Goal: Task Accomplishment & Management: Use online tool/utility

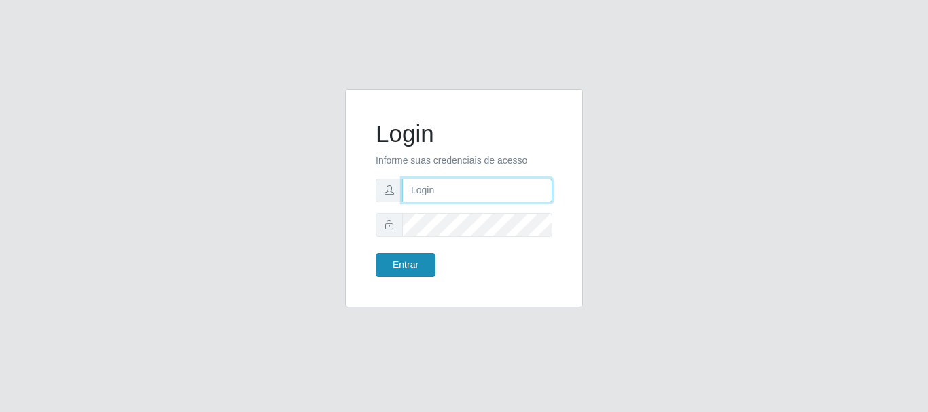
type input "[PERSON_NAME]"
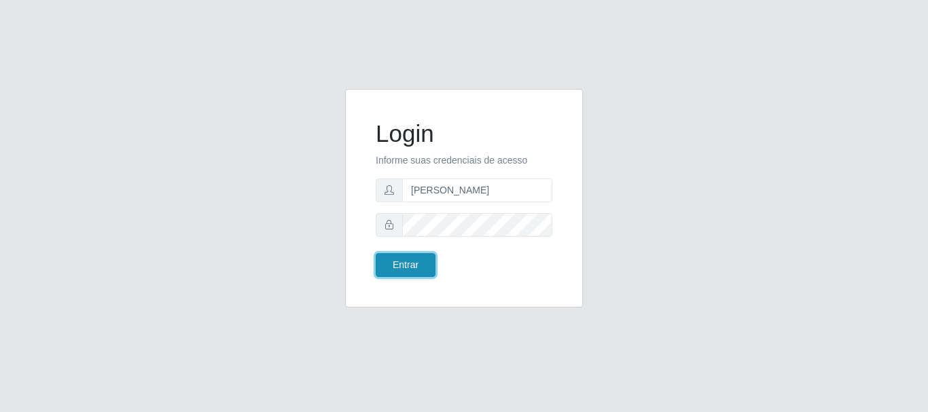
click at [423, 263] on button "Entrar" at bounding box center [405, 265] width 60 height 24
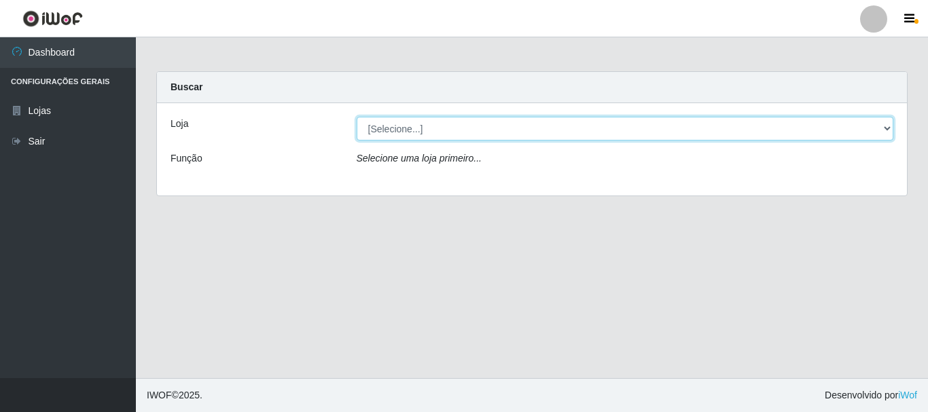
drag, startPoint x: 433, startPoint y: 131, endPoint x: 425, endPoint y: 136, distance: 9.8
click at [433, 131] on select "[Selecione...] Bemais Supermercados - [GEOGRAPHIC_DATA]" at bounding box center [624, 129] width 537 height 24
select select "249"
click at [356, 117] on select "[Selecione...] Bemais Supermercados - [GEOGRAPHIC_DATA]" at bounding box center [624, 129] width 537 height 24
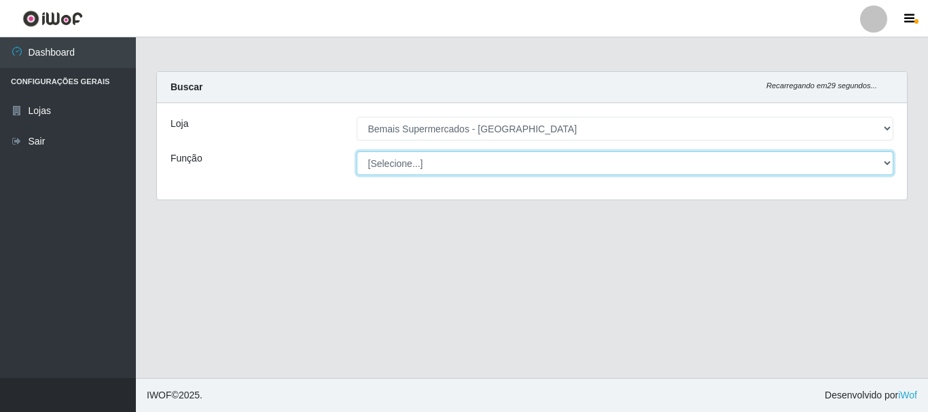
click at [421, 166] on select "[Selecione...] ASG ASG + ASG ++ Auxiliar de Depósito Auxiliar de Depósito + Aux…" at bounding box center [624, 163] width 537 height 24
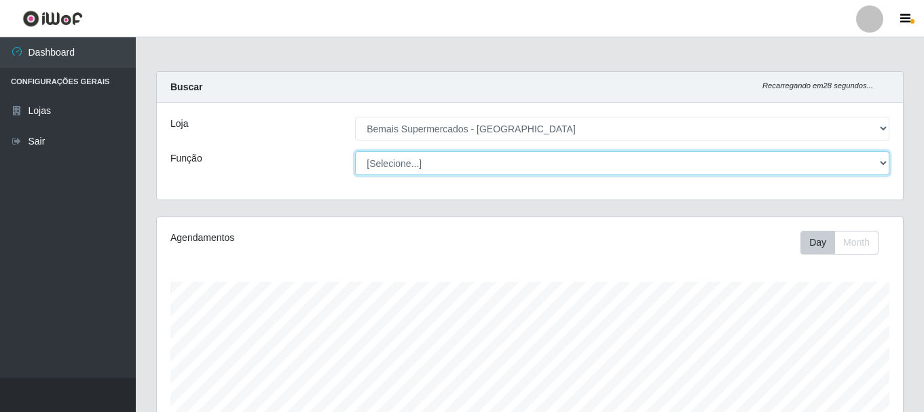
scroll to position [282, 746]
click at [355, 151] on select "[Selecione...] ASG ASG + ASG ++ Auxiliar de Depósito Auxiliar de Depósito + Aux…" at bounding box center [622, 163] width 534 height 24
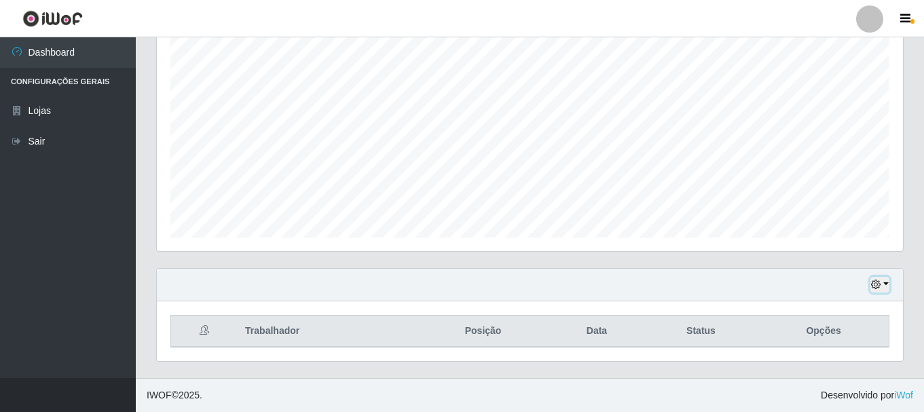
click at [877, 282] on icon "button" at bounding box center [876, 285] width 10 height 10
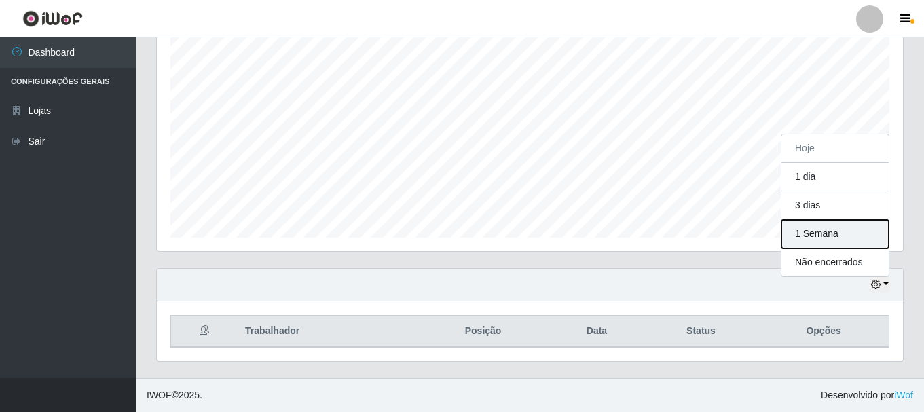
click at [839, 236] on button "1 Semana" at bounding box center [835, 234] width 107 height 29
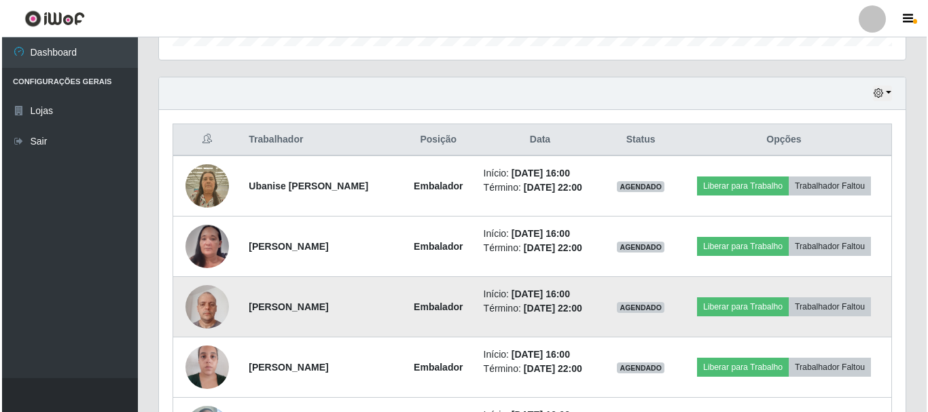
scroll to position [452, 0]
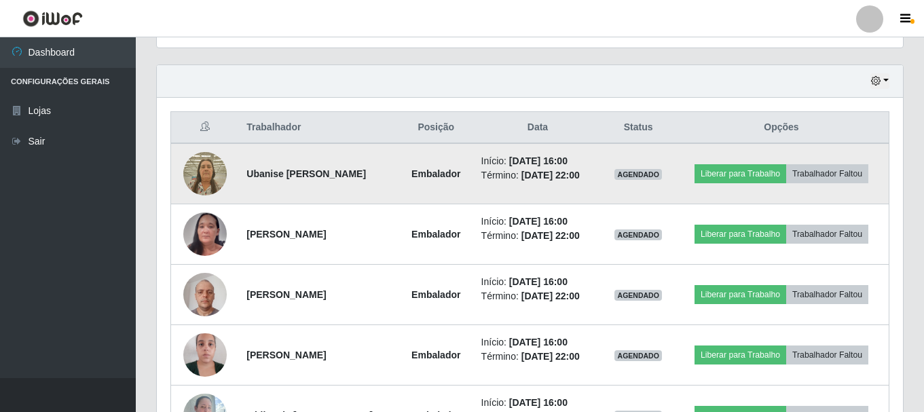
click at [208, 170] on img at bounding box center [204, 174] width 43 height 58
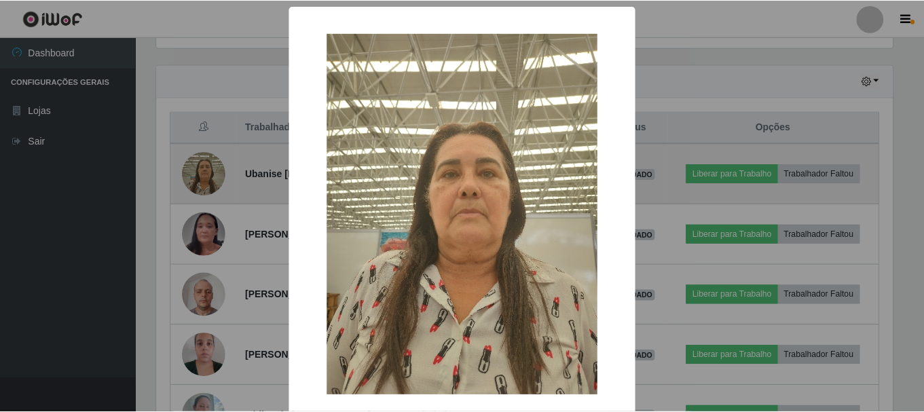
scroll to position [282, 739]
click at [208, 170] on div "× OK Cancel" at bounding box center [464, 206] width 928 height 412
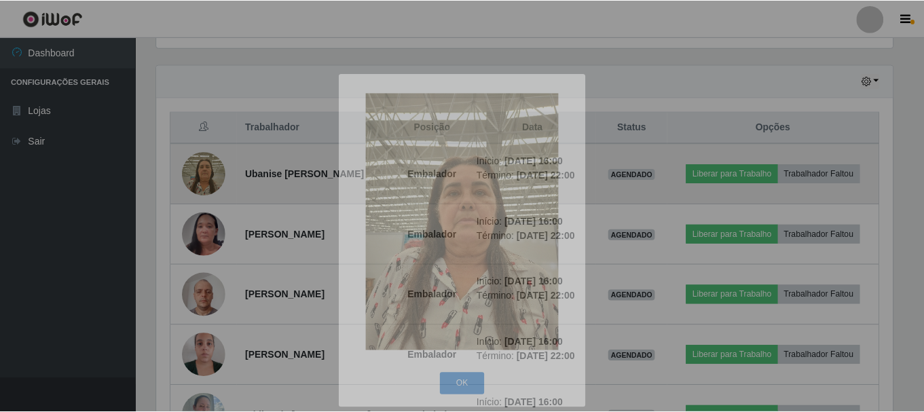
scroll to position [282, 746]
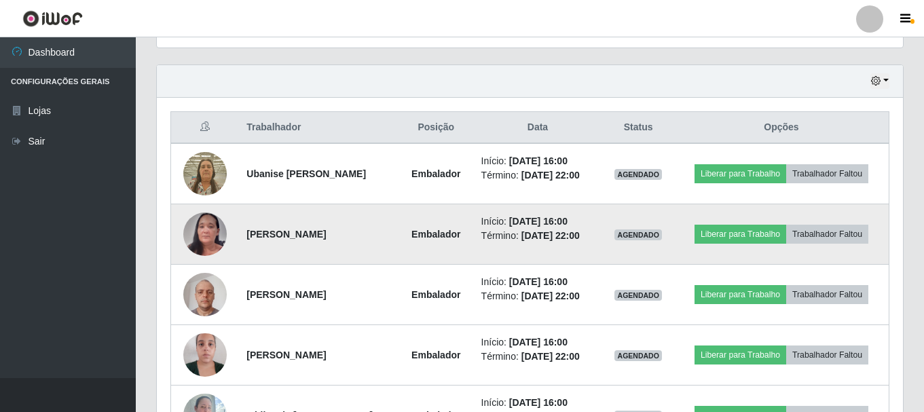
click at [204, 221] on img at bounding box center [204, 234] width 43 height 94
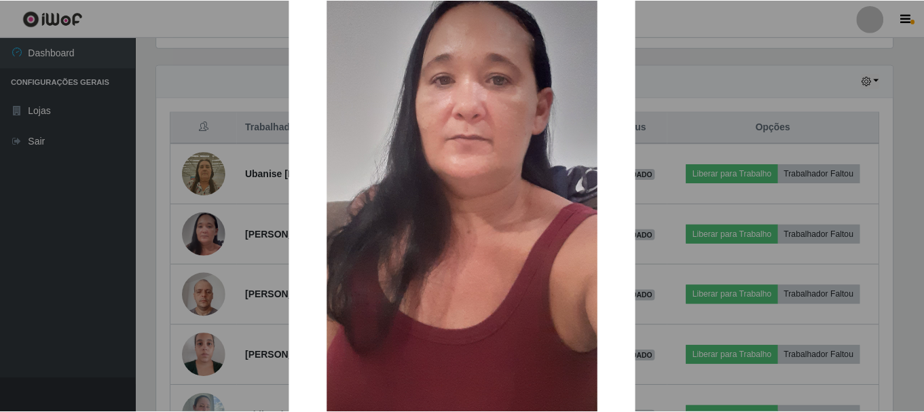
scroll to position [204, 0]
click at [217, 232] on div "× OK Cancel" at bounding box center [464, 206] width 928 height 412
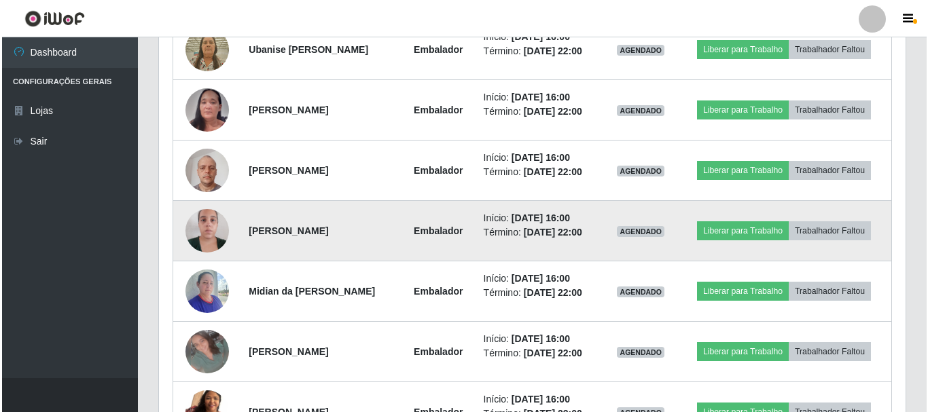
scroll to position [587, 0]
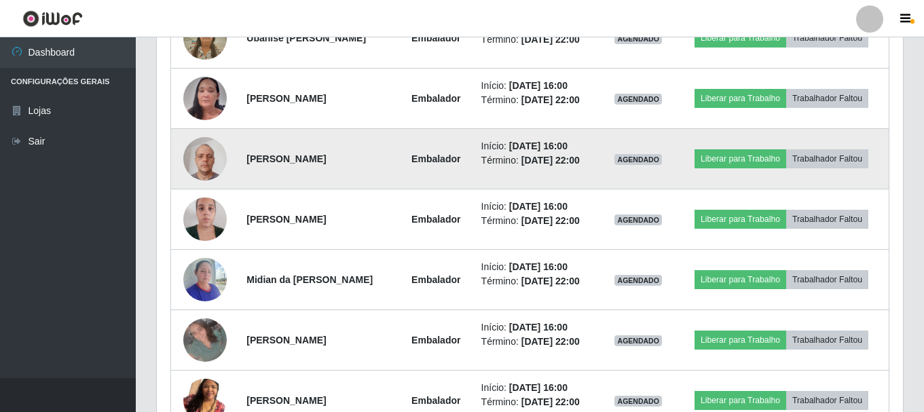
click at [208, 157] on img at bounding box center [204, 159] width 43 height 58
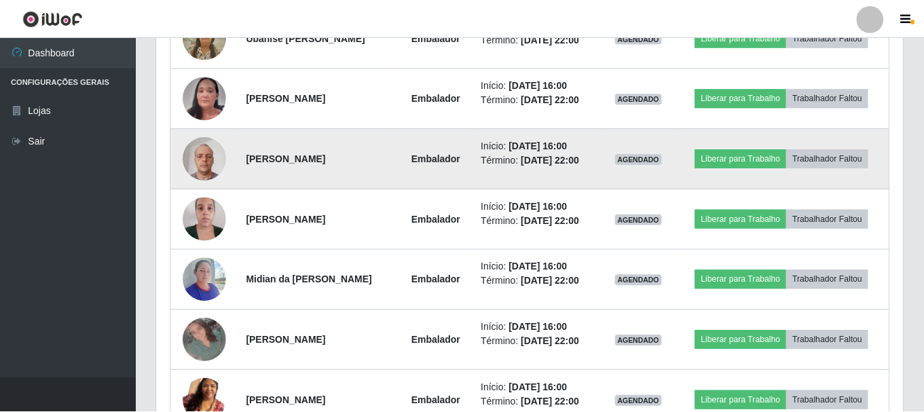
scroll to position [282, 739]
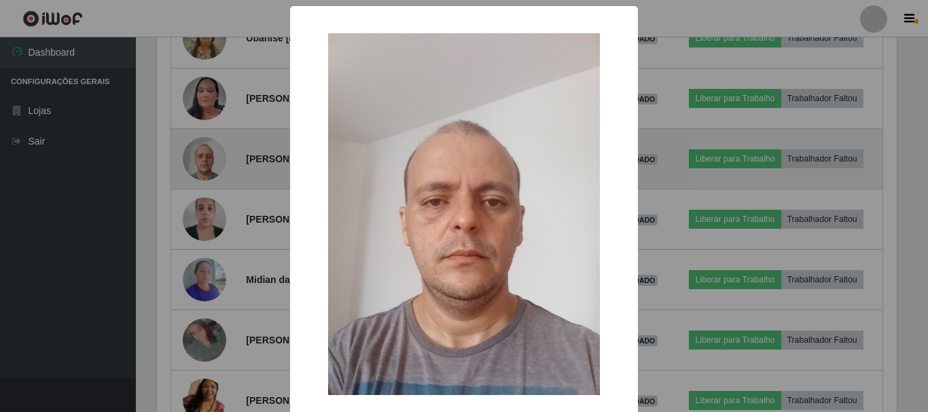
click at [208, 157] on div "× OK Cancel" at bounding box center [464, 206] width 928 height 412
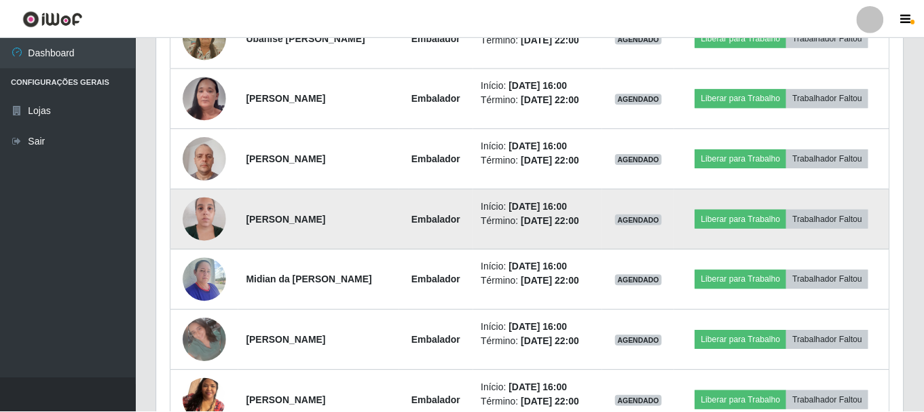
scroll to position [282, 746]
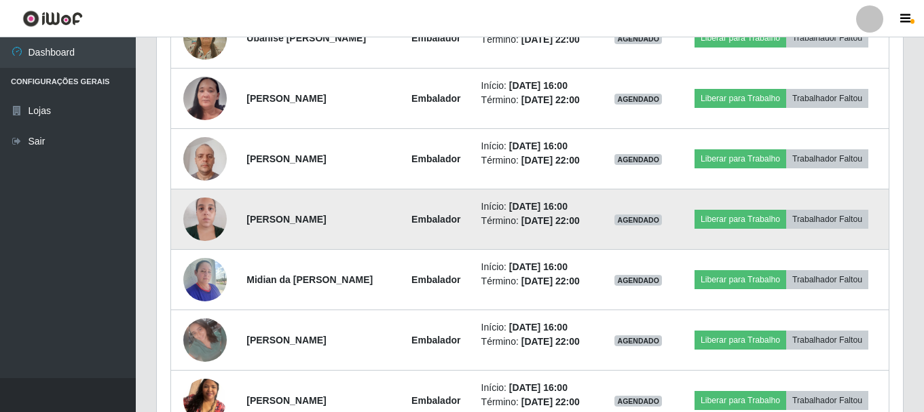
click at [212, 202] on img at bounding box center [204, 219] width 43 height 58
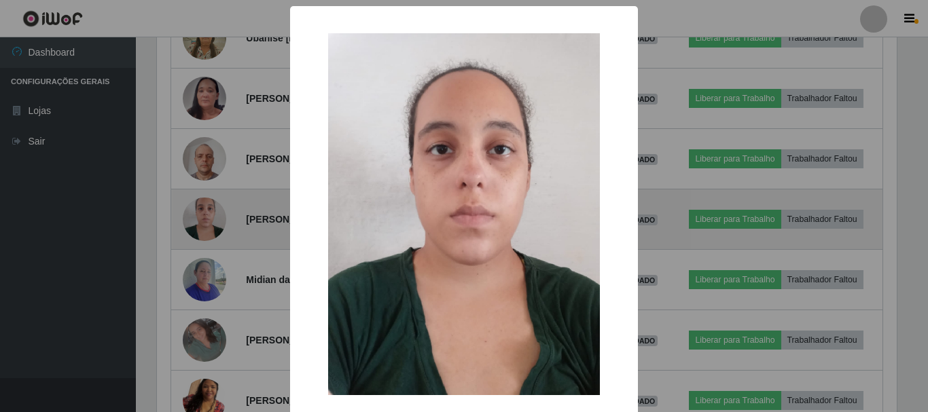
click at [212, 202] on div "× OK Cancel" at bounding box center [464, 206] width 928 height 412
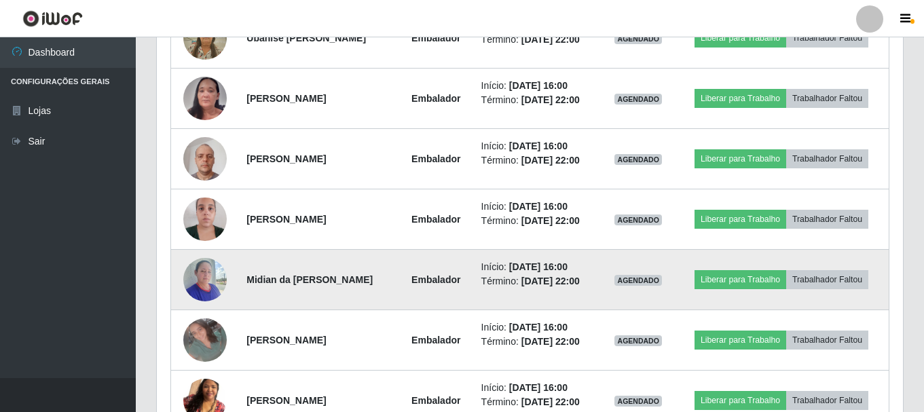
scroll to position [282, 746]
click at [202, 282] on img at bounding box center [204, 280] width 43 height 58
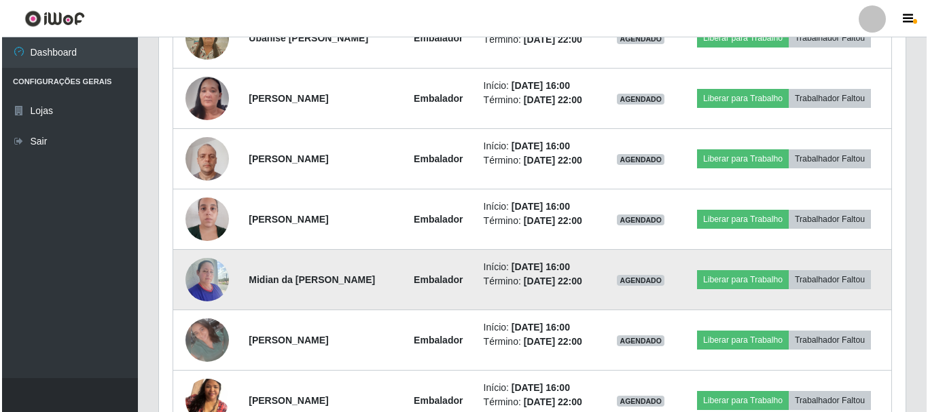
scroll to position [282, 739]
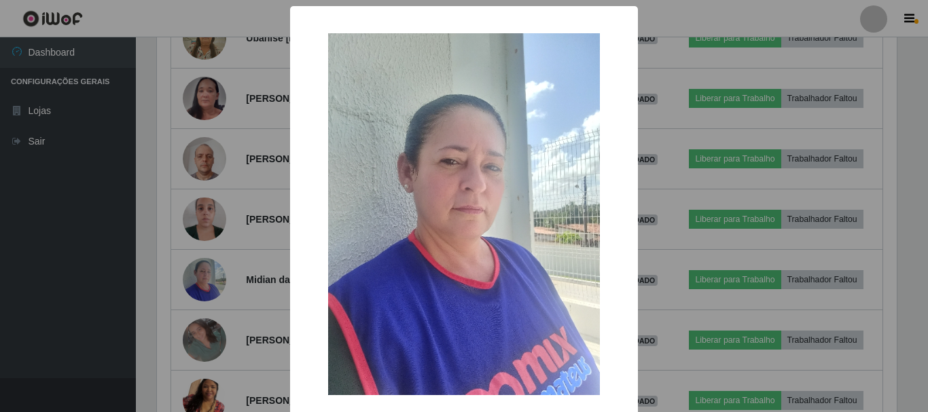
click at [206, 279] on div "× OK Cancel" at bounding box center [464, 206] width 928 height 412
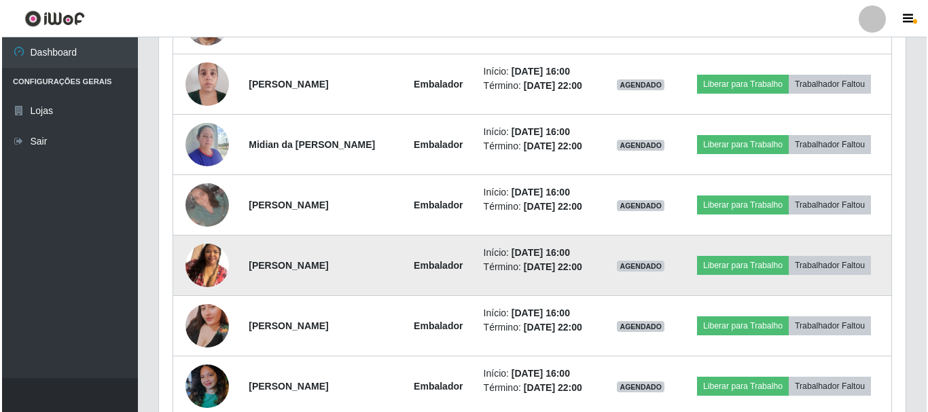
scroll to position [723, 0]
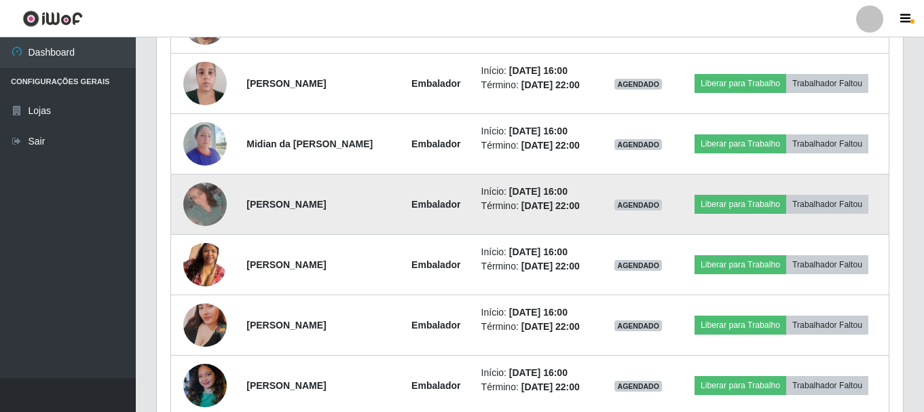
click at [204, 191] on img at bounding box center [204, 204] width 43 height 43
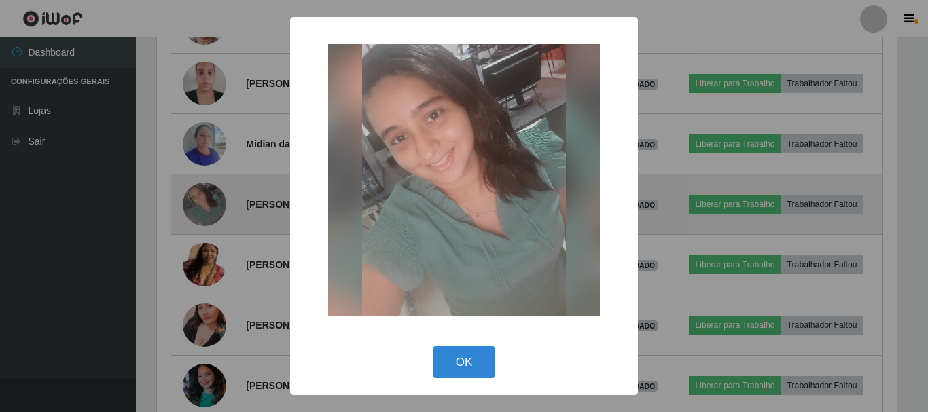
click at [204, 191] on div "× OK Cancel" at bounding box center [464, 206] width 928 height 412
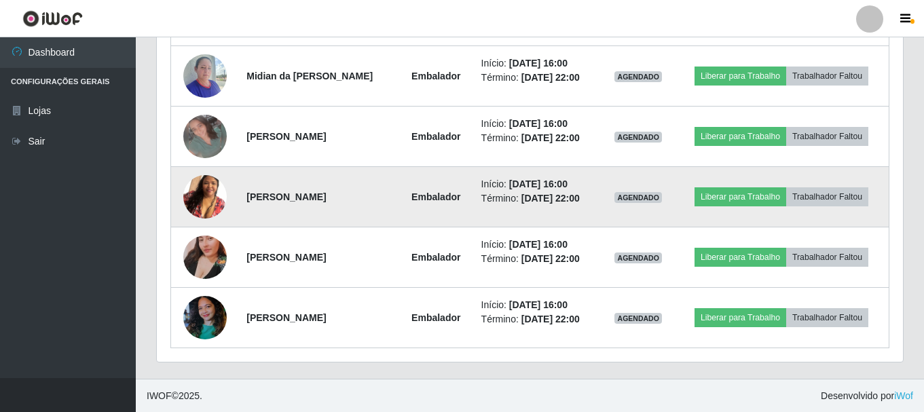
click at [203, 204] on img at bounding box center [204, 196] width 43 height 77
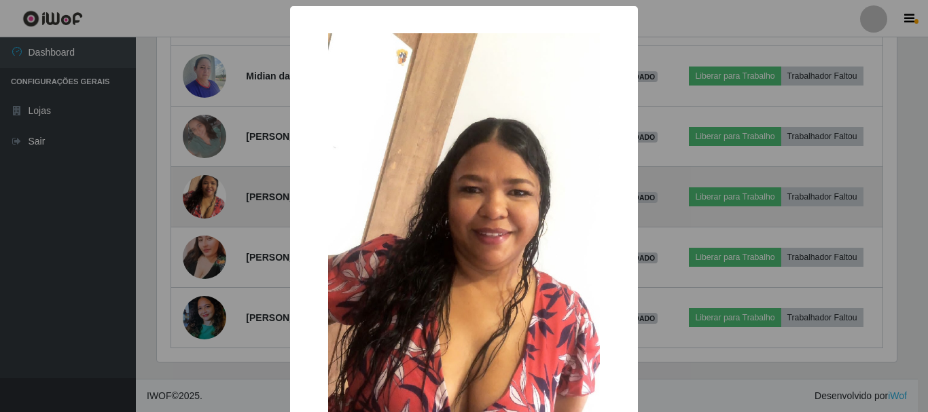
click at [203, 204] on div "× OK Cancel" at bounding box center [464, 206] width 928 height 412
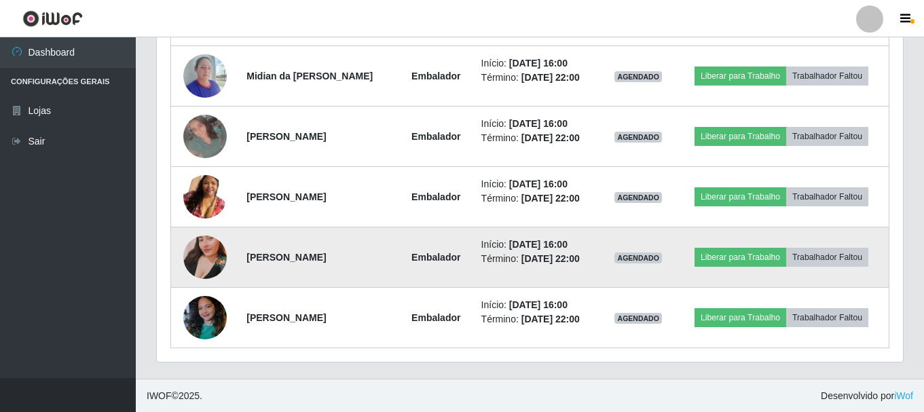
click at [204, 246] on img at bounding box center [204, 257] width 43 height 77
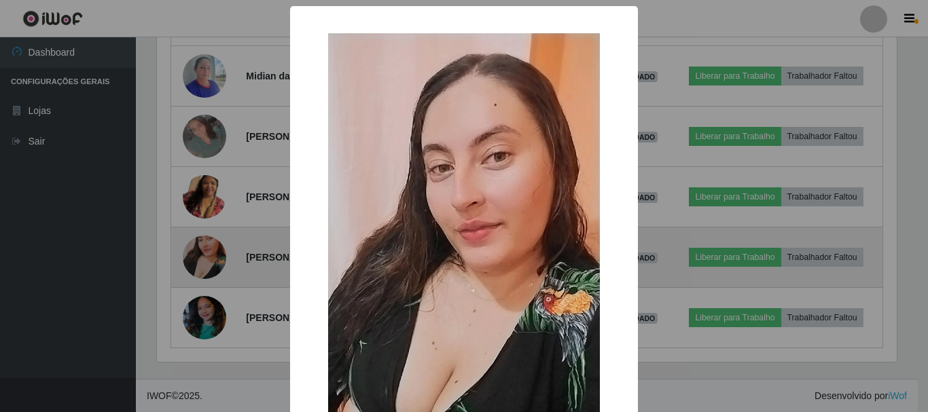
click at [204, 246] on div "× OK Cancel" at bounding box center [464, 206] width 928 height 412
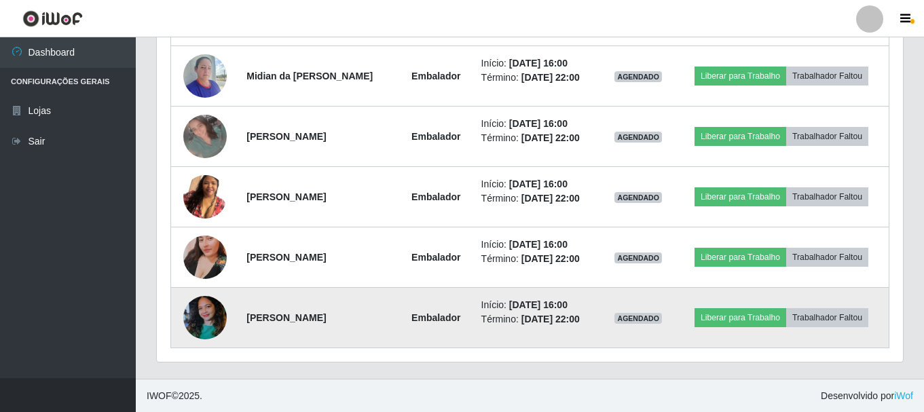
click at [215, 318] on img at bounding box center [204, 318] width 43 height 58
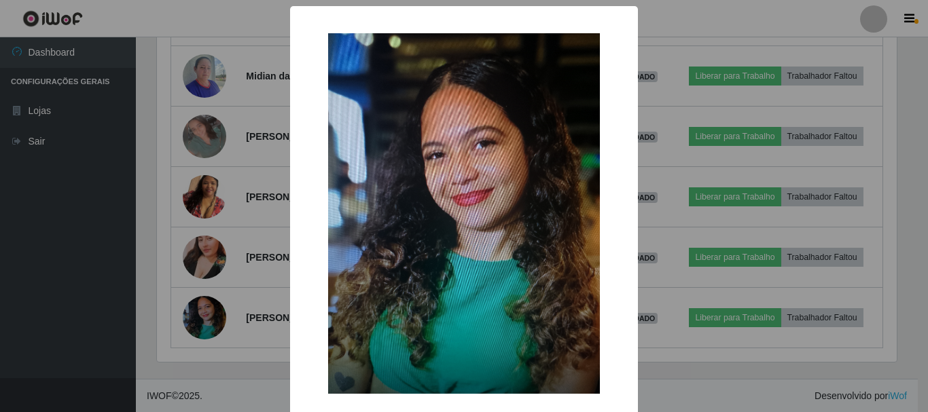
drag, startPoint x: 214, startPoint y: 313, endPoint x: 531, endPoint y: 331, distance: 317.6
click at [214, 312] on div "× OK Cancel" at bounding box center [464, 206] width 928 height 412
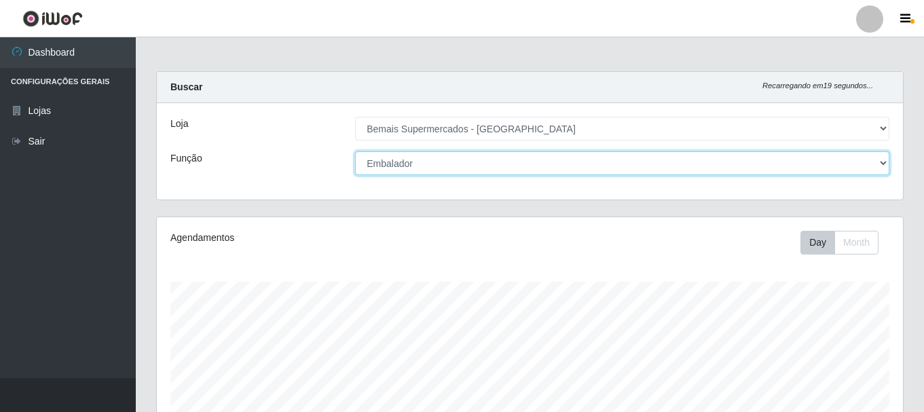
drag, startPoint x: 856, startPoint y: 162, endPoint x: 838, endPoint y: 173, distance: 21.3
click at [856, 163] on select "[Selecione...] ASG ASG + ASG ++ Auxiliar de Depósito Auxiliar de Depósito + Aux…" at bounding box center [622, 163] width 534 height 24
click at [355, 151] on select "[Selecione...] ASG ASG + ASG ++ Auxiliar de Depósito Auxiliar de Depósito + Aux…" at bounding box center [622, 163] width 534 height 24
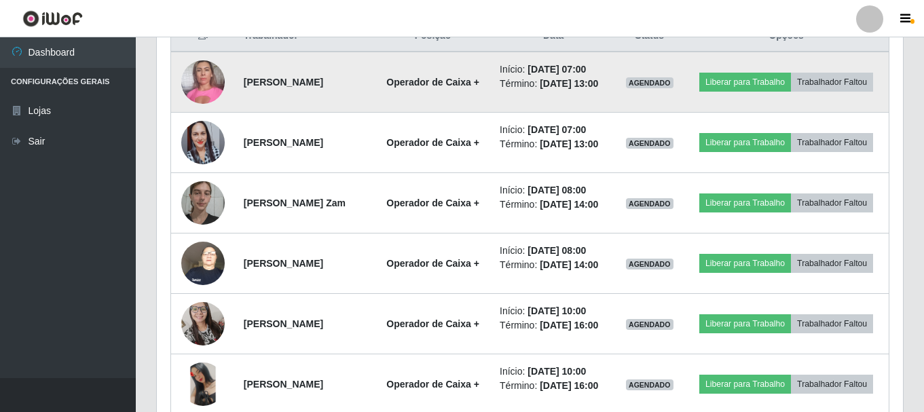
click at [200, 92] on img at bounding box center [202, 82] width 43 height 58
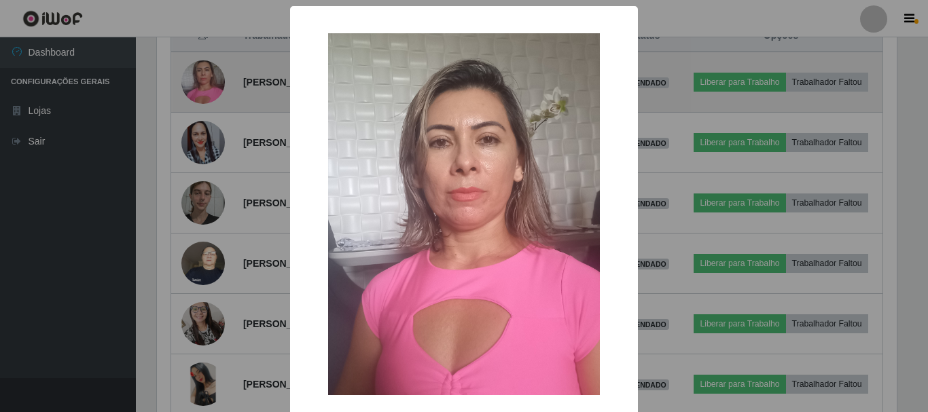
click at [200, 92] on div "× OK Cancel" at bounding box center [464, 206] width 928 height 412
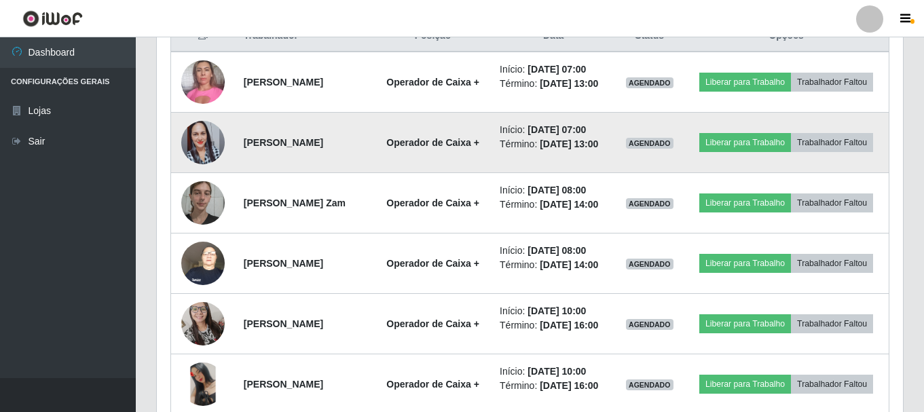
click at [212, 158] on img at bounding box center [202, 142] width 43 height 77
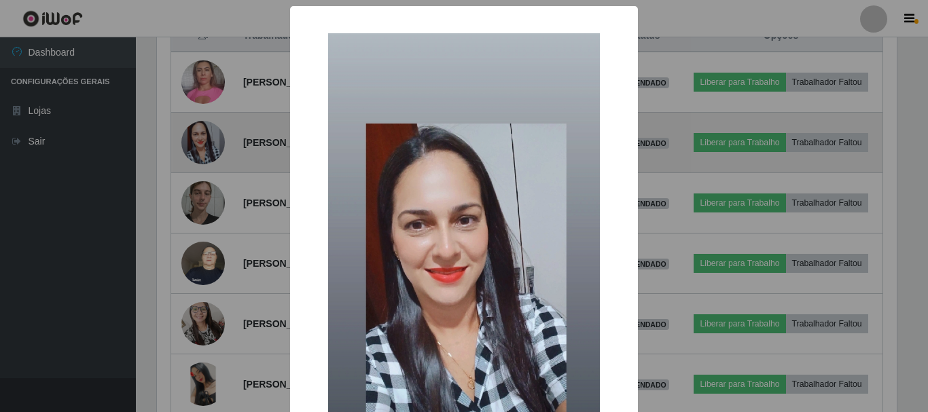
click at [212, 158] on div "× OK Cancel" at bounding box center [464, 206] width 928 height 412
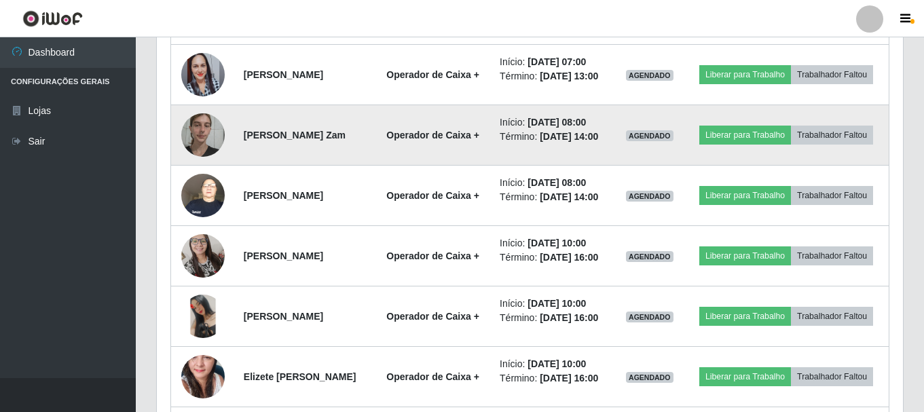
click at [212, 157] on img at bounding box center [202, 135] width 43 height 58
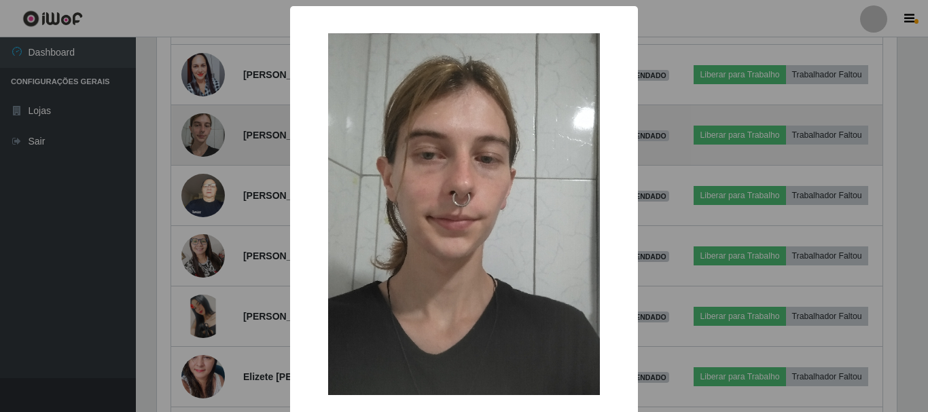
click at [212, 157] on div "× OK Cancel" at bounding box center [464, 206] width 928 height 412
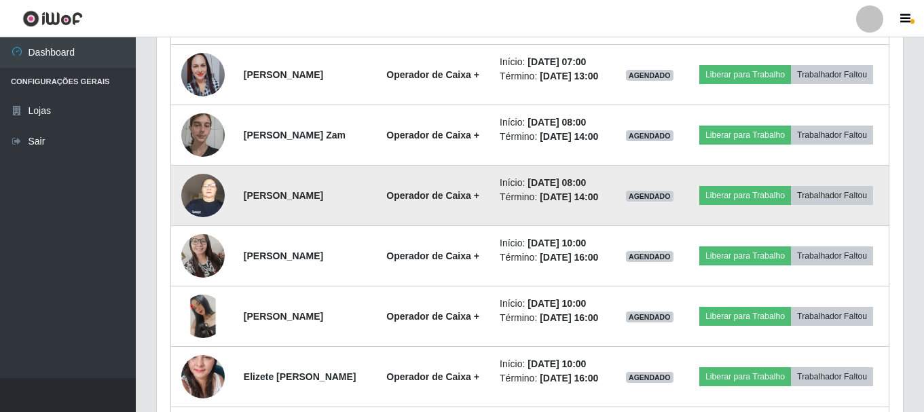
click at [210, 224] on img at bounding box center [202, 195] width 43 height 58
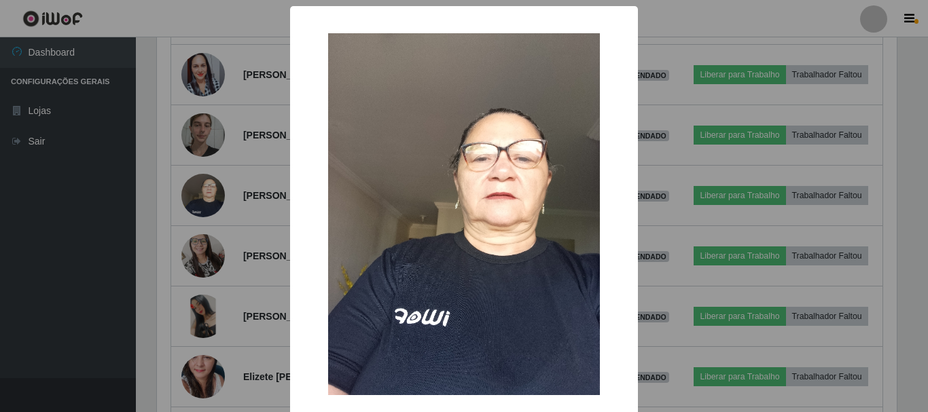
click at [213, 230] on div "× OK Cancel" at bounding box center [464, 206] width 928 height 412
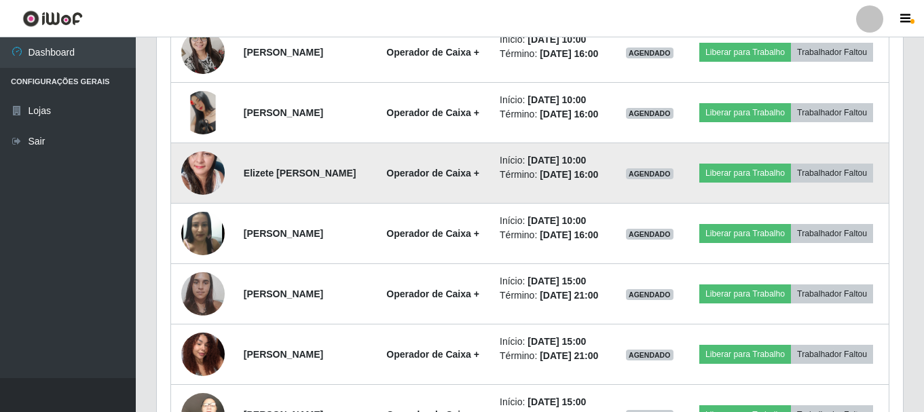
click at [211, 219] on img at bounding box center [202, 173] width 43 height 92
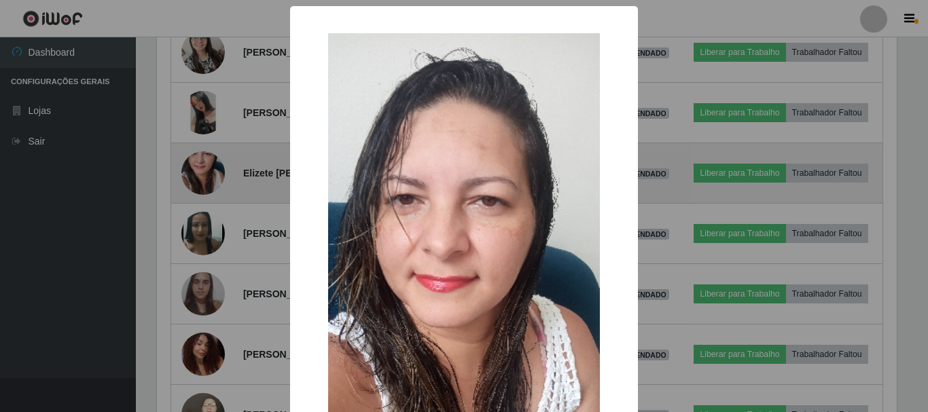
click at [211, 241] on div "× OK Cancel" at bounding box center [464, 206] width 928 height 412
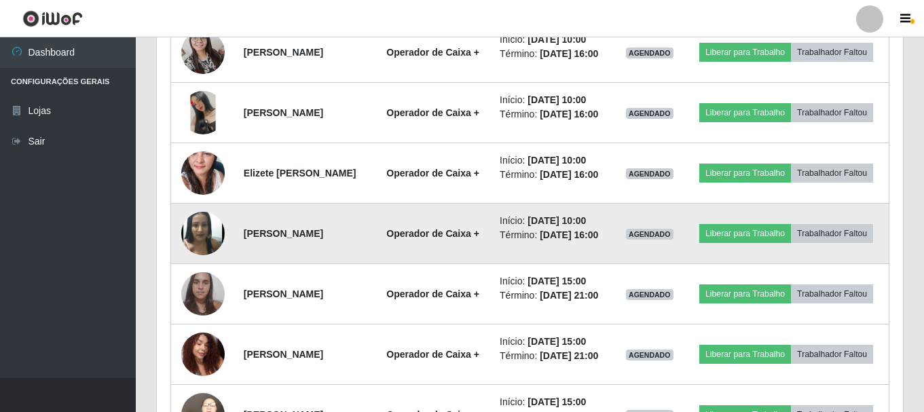
click at [204, 260] on img at bounding box center [202, 233] width 43 height 53
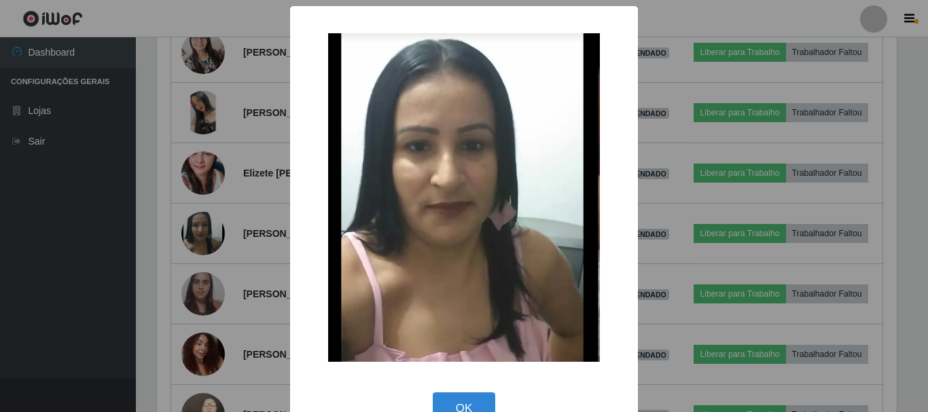
click at [204, 293] on div "× OK Cancel" at bounding box center [464, 206] width 928 height 412
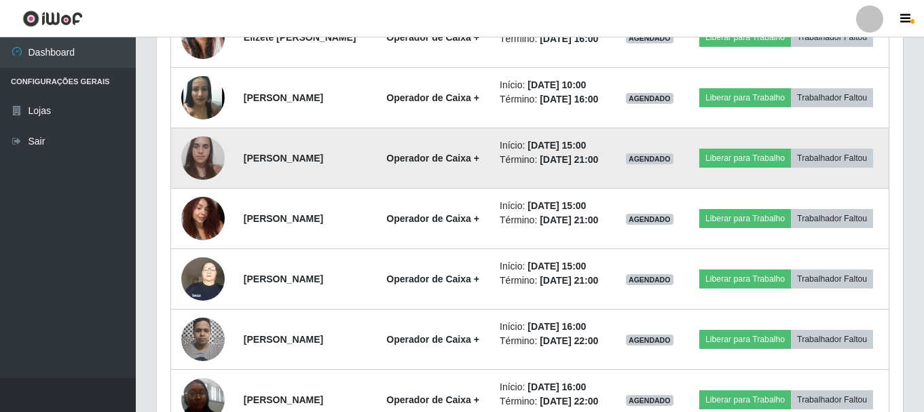
click at [206, 187] on img at bounding box center [202, 158] width 43 height 58
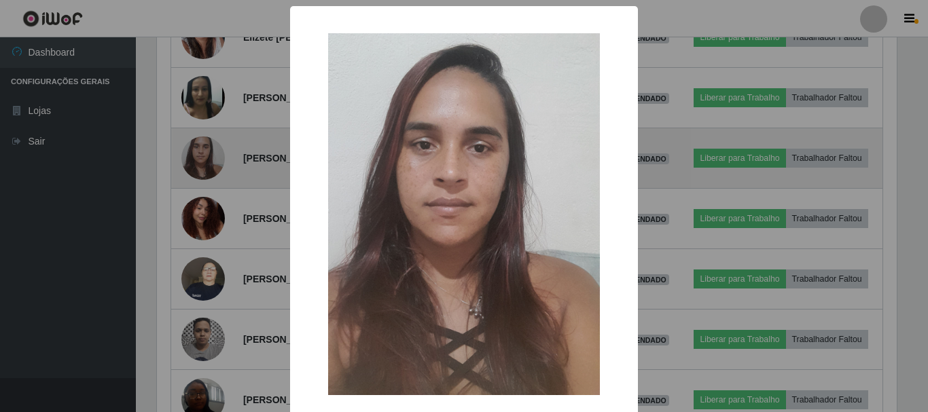
click at [206, 236] on div "× OK Cancel" at bounding box center [464, 206] width 928 height 412
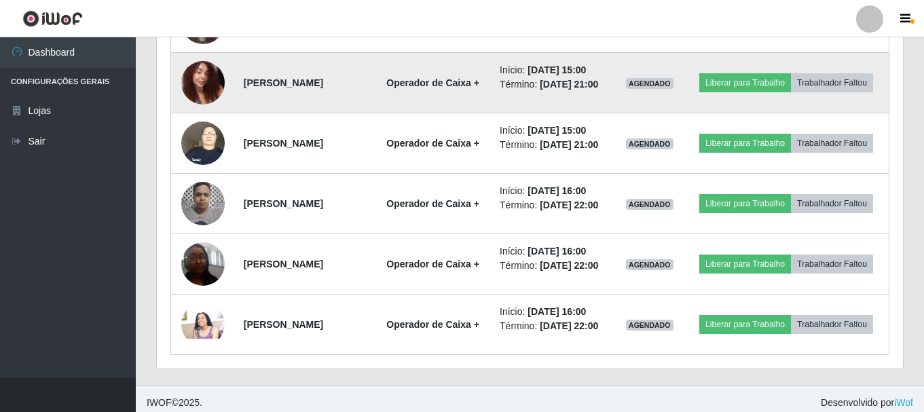
click at [200, 111] on img at bounding box center [202, 83] width 43 height 58
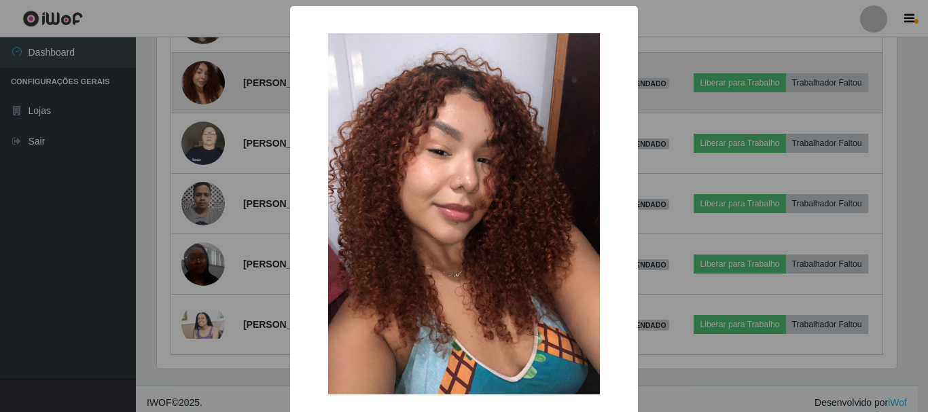
click at [200, 180] on div "× OK Cancel" at bounding box center [464, 206] width 928 height 412
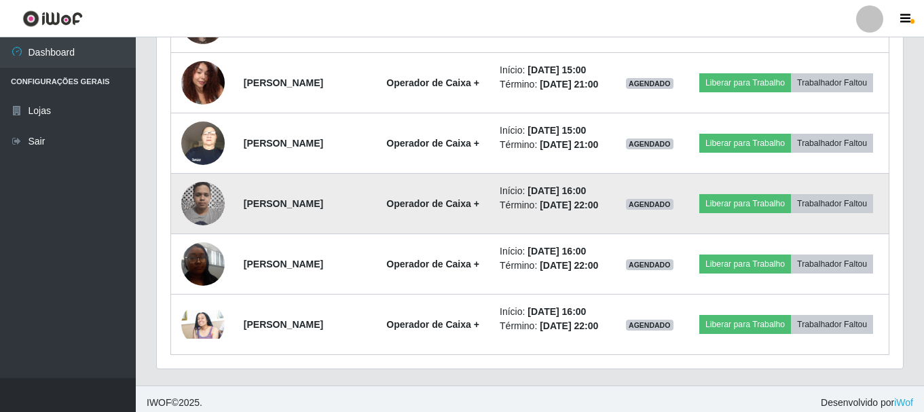
click at [204, 232] on img at bounding box center [202, 204] width 43 height 58
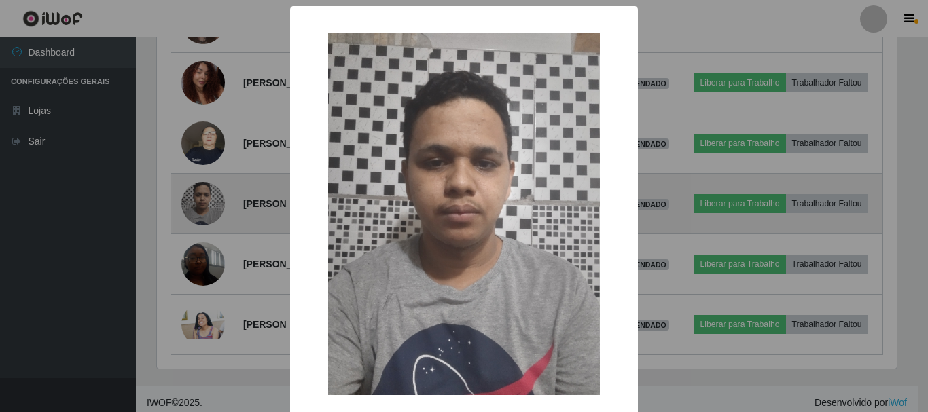
click at [204, 316] on div "× OK Cancel" at bounding box center [464, 206] width 928 height 412
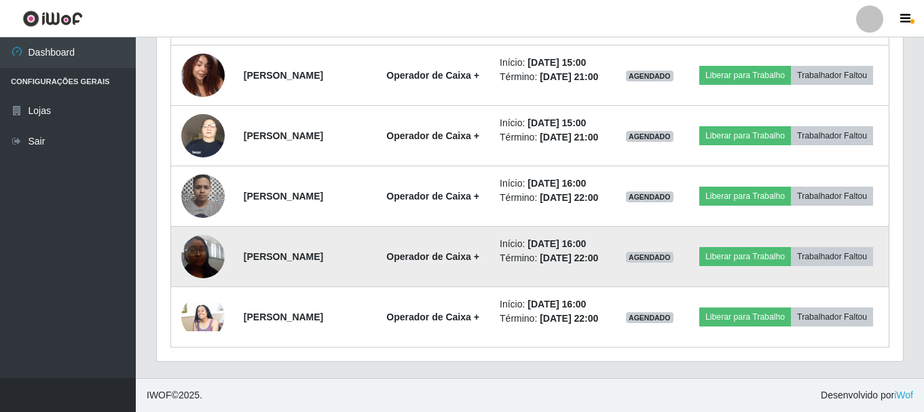
click at [208, 259] on img at bounding box center [202, 256] width 43 height 58
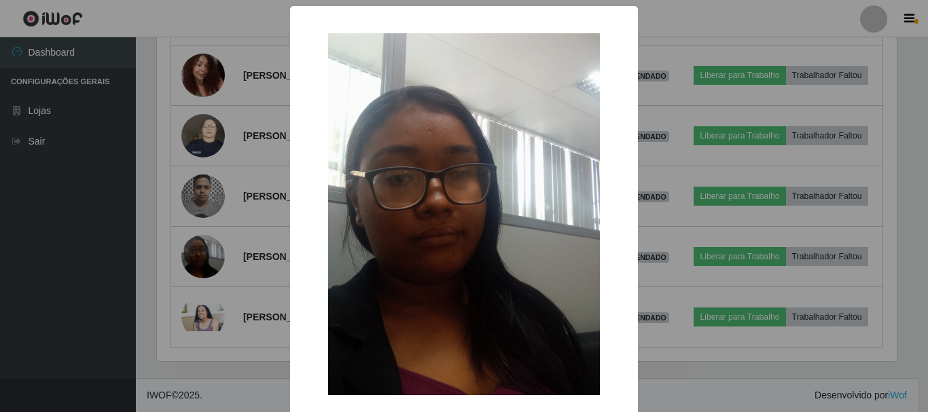
click at [208, 259] on div "× OK Cancel" at bounding box center [464, 206] width 928 height 412
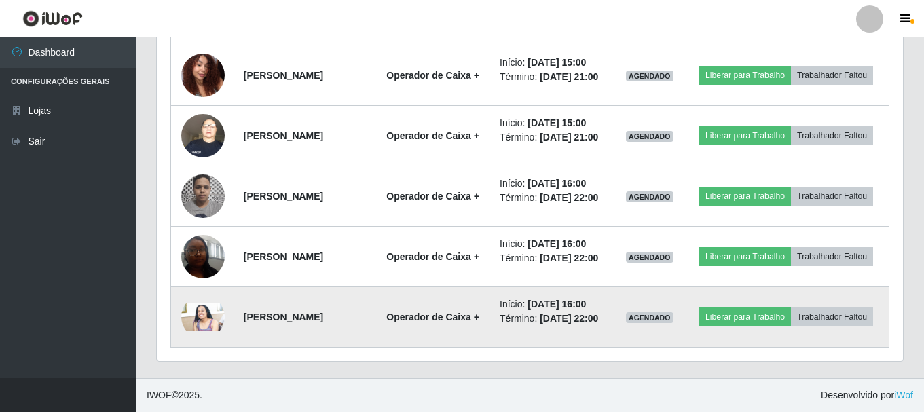
click at [205, 322] on img at bounding box center [202, 317] width 43 height 29
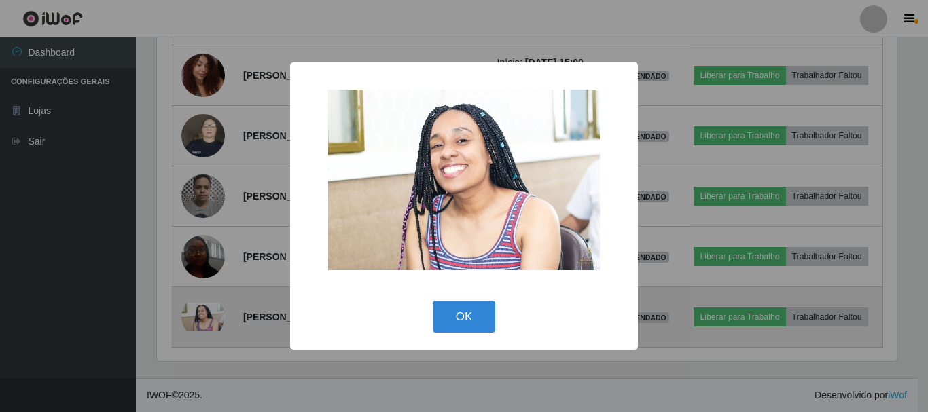
click at [204, 321] on div "× OK Cancel" at bounding box center [464, 206] width 928 height 412
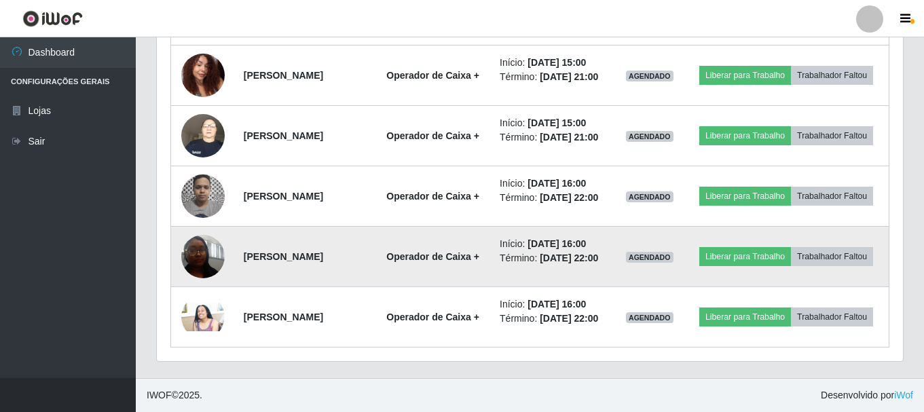
click at [200, 268] on img at bounding box center [202, 256] width 43 height 58
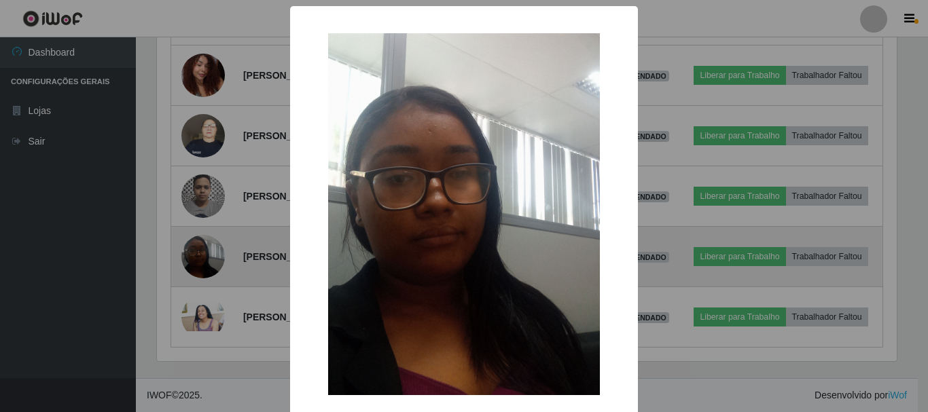
click at [200, 268] on div "× OK Cancel" at bounding box center [464, 206] width 928 height 412
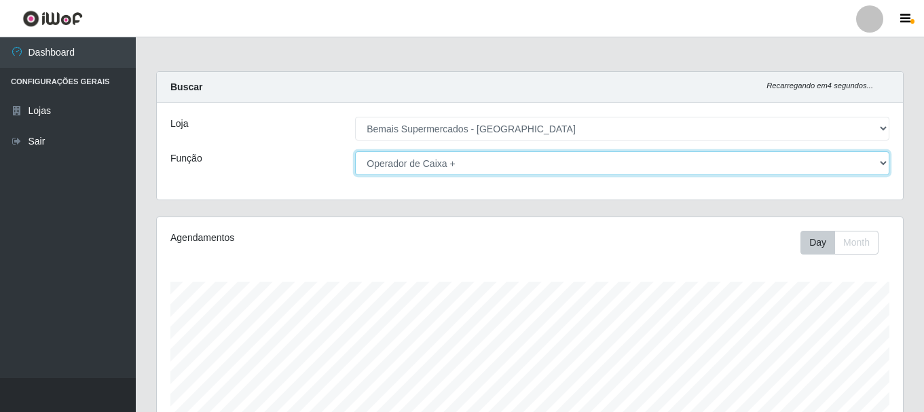
click at [469, 163] on select "[Selecione...] ASG ASG + ASG ++ Auxiliar de Depósito Auxiliar de Depósito + Aux…" at bounding box center [622, 163] width 534 height 24
click at [355, 151] on select "[Selecione...] ASG ASG + ASG ++ Auxiliar de Depósito Auxiliar de Depósito + Aux…" at bounding box center [622, 163] width 534 height 24
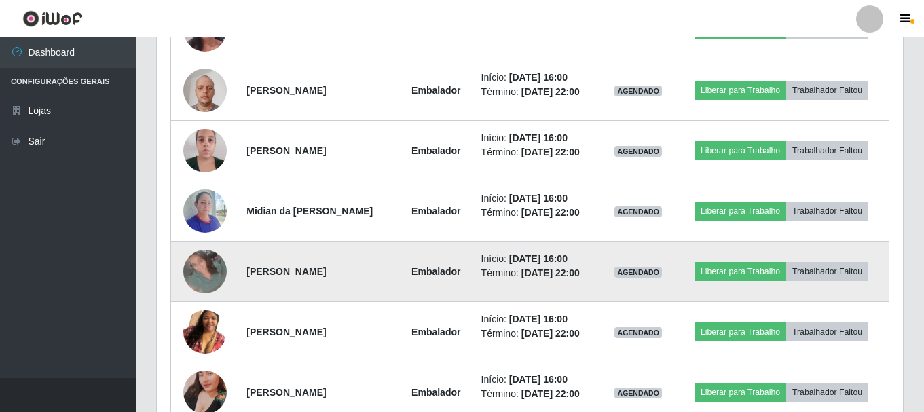
click at [555, 245] on td "Início: [DATE] 16:00 Término: [DATE] 22:00" at bounding box center [538, 272] width 130 height 60
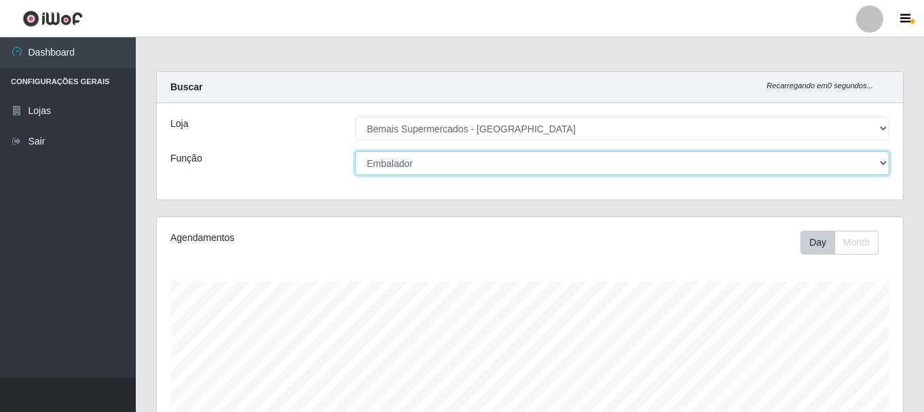
click at [853, 157] on select "[Selecione...] ASG ASG + ASG ++ Auxiliar de Depósito Auxiliar de Depósito + Aux…" at bounding box center [622, 163] width 534 height 24
select select "70"
click at [355, 151] on select "[Selecione...] ASG ASG + ASG ++ Auxiliar de Depósito Auxiliar de Depósito + Aux…" at bounding box center [622, 163] width 534 height 24
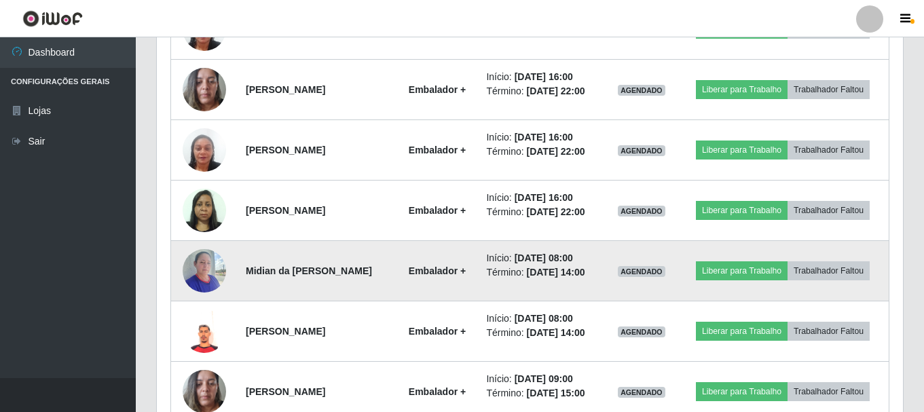
scroll to position [747, 0]
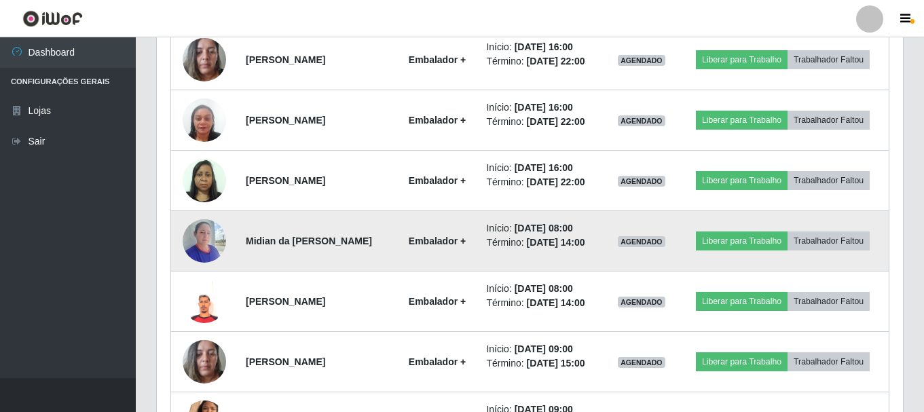
click at [213, 246] on img at bounding box center [204, 241] width 43 height 58
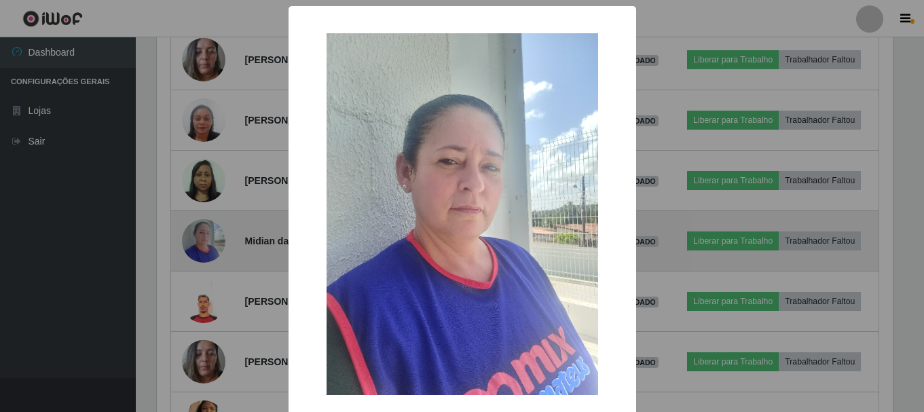
scroll to position [282, 739]
click at [213, 246] on div "× OK Cancel" at bounding box center [464, 206] width 928 height 412
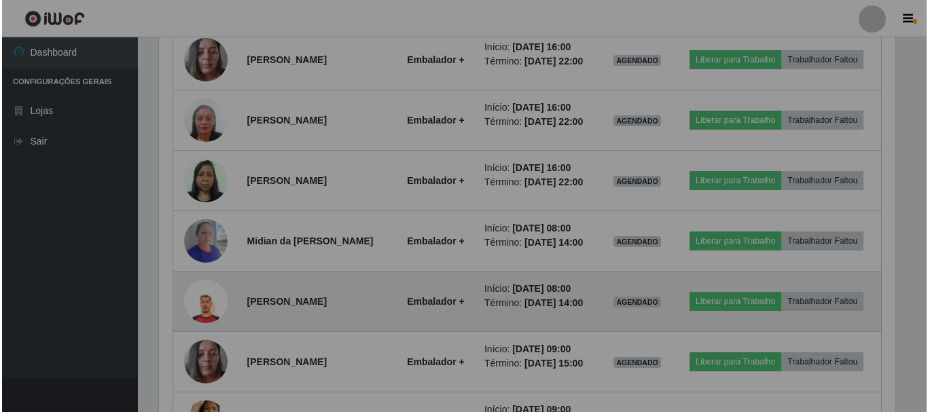
scroll to position [282, 746]
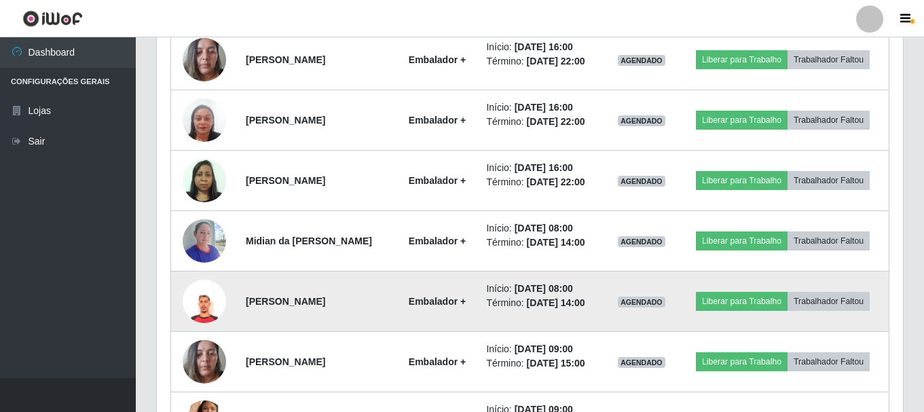
click at [189, 317] on img at bounding box center [204, 301] width 43 height 43
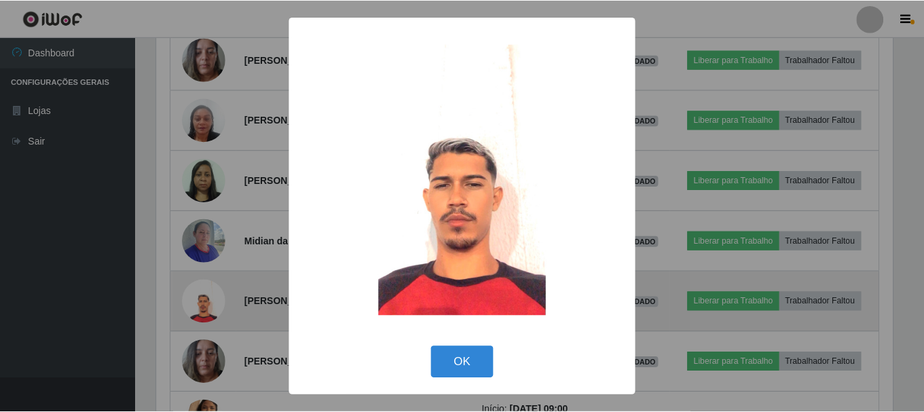
scroll to position [282, 739]
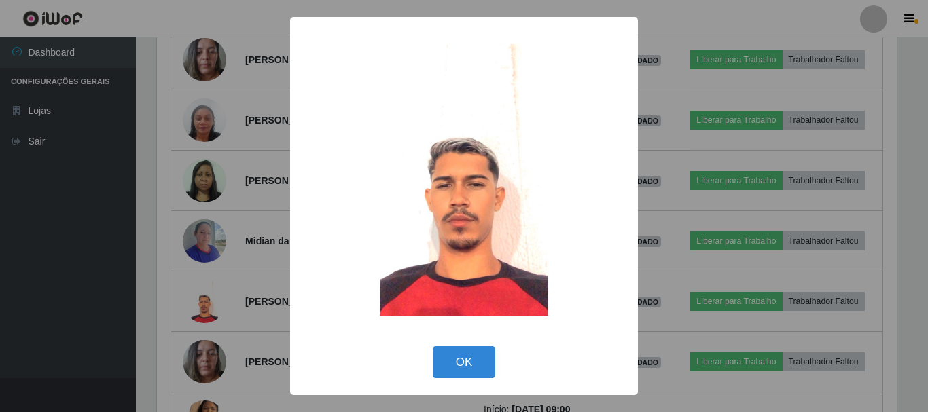
click at [191, 312] on div "× OK Cancel" at bounding box center [464, 206] width 928 height 412
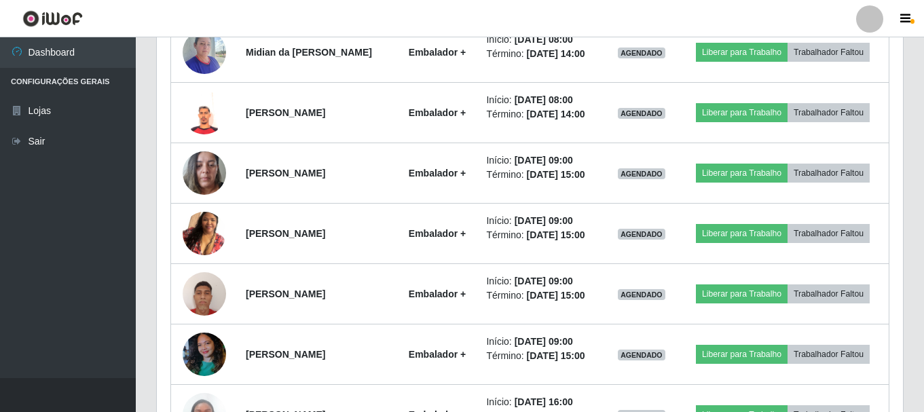
scroll to position [951, 0]
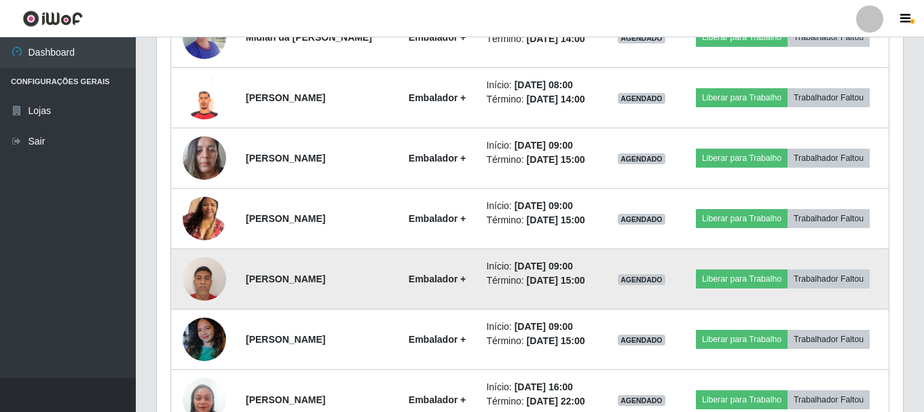
click at [209, 286] on img at bounding box center [204, 279] width 43 height 58
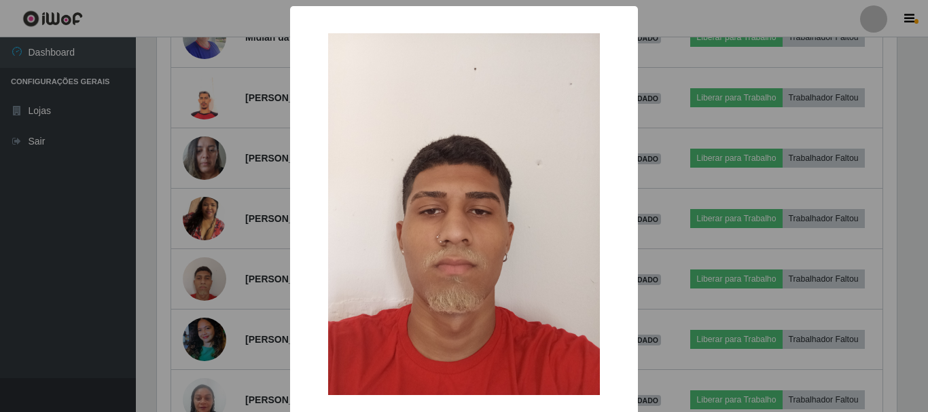
click at [210, 285] on div "× OK Cancel" at bounding box center [464, 206] width 928 height 412
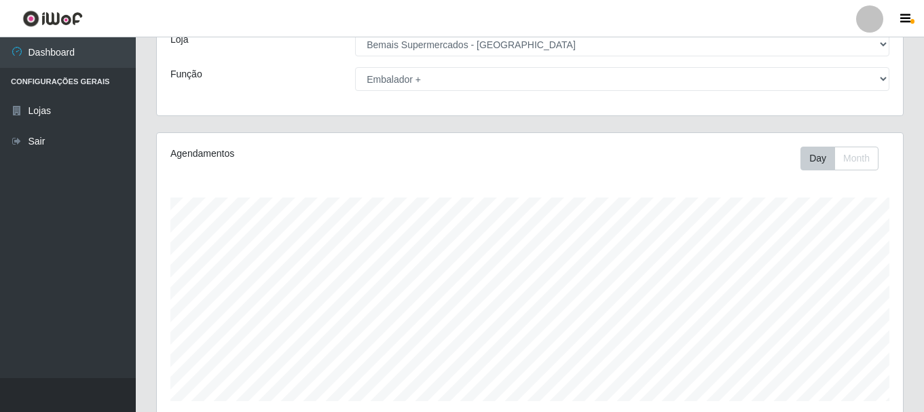
scroll to position [0, 0]
